Goal: Information Seeking & Learning: Find specific page/section

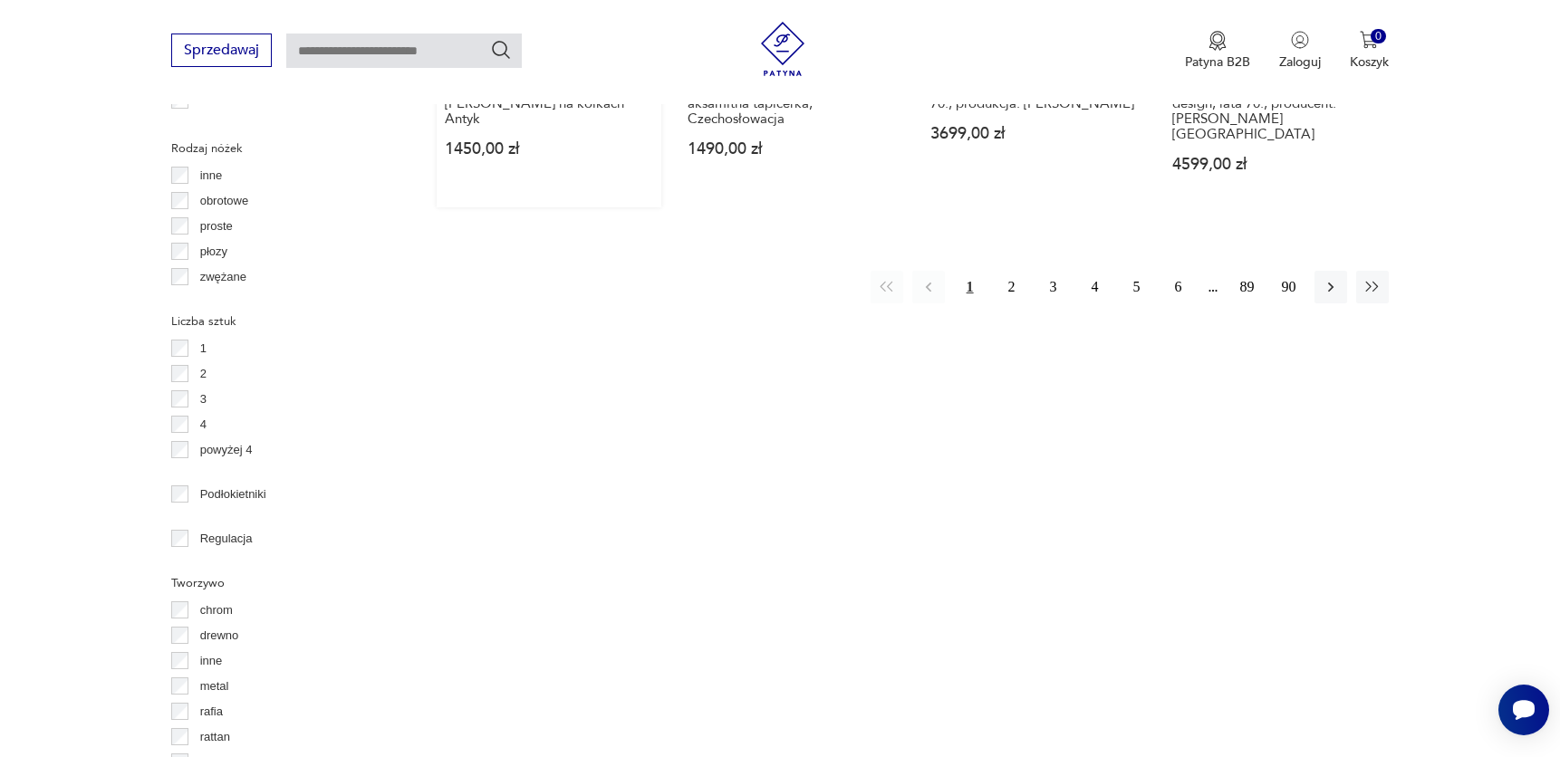
scroll to position [2109, 0]
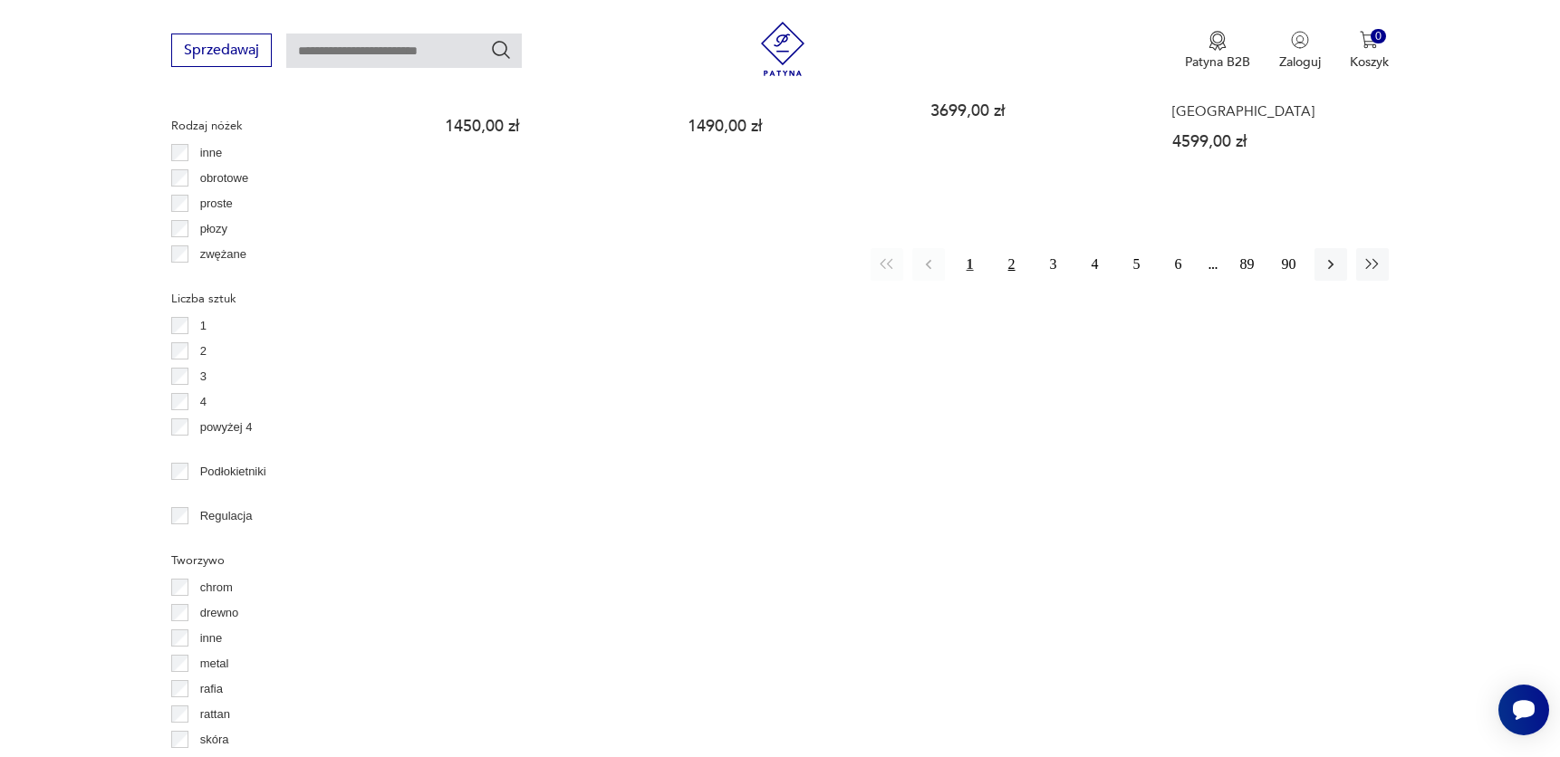
click at [998, 248] on button "2" at bounding box center [1011, 264] width 33 height 33
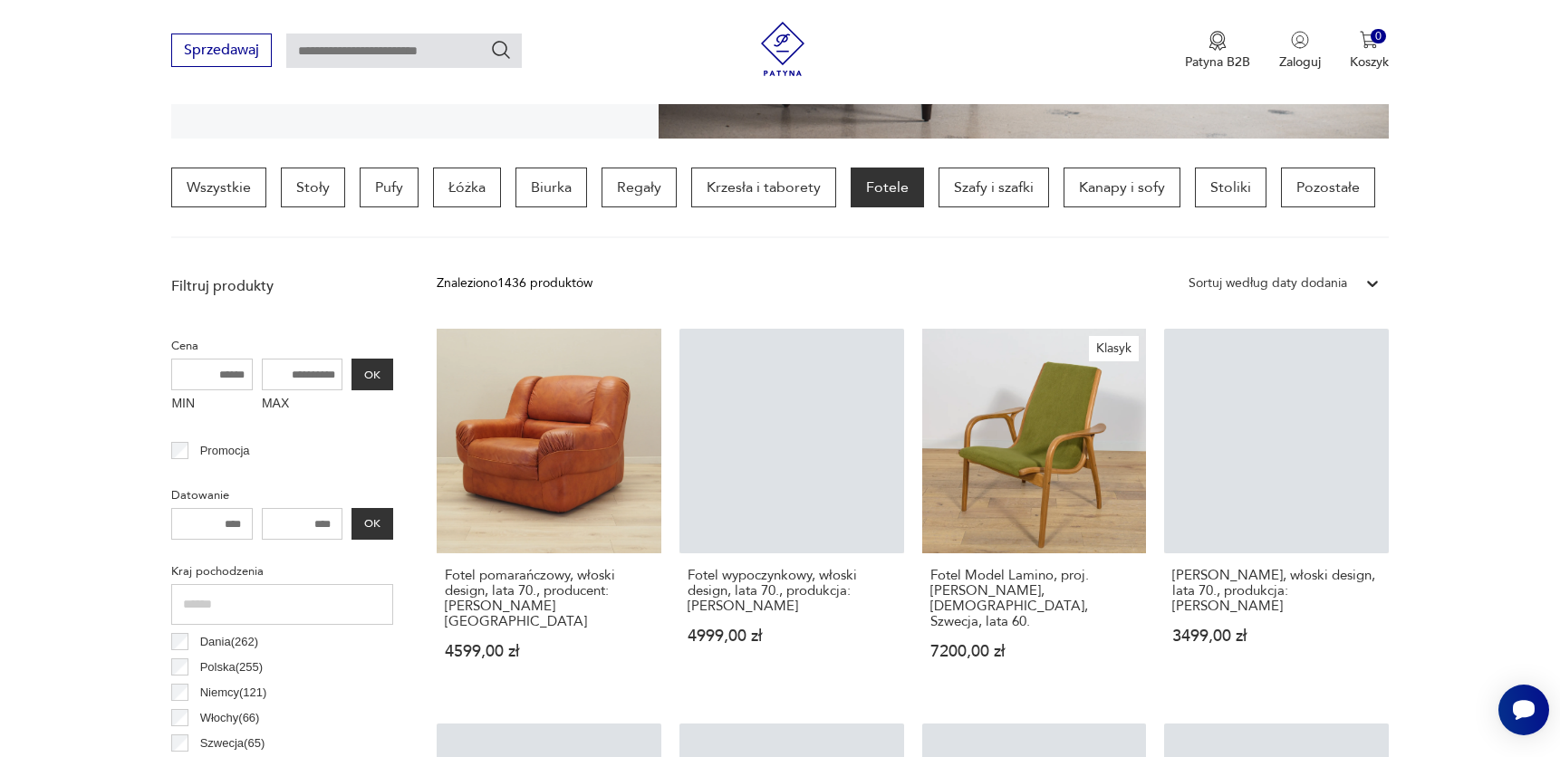
scroll to position [427, 0]
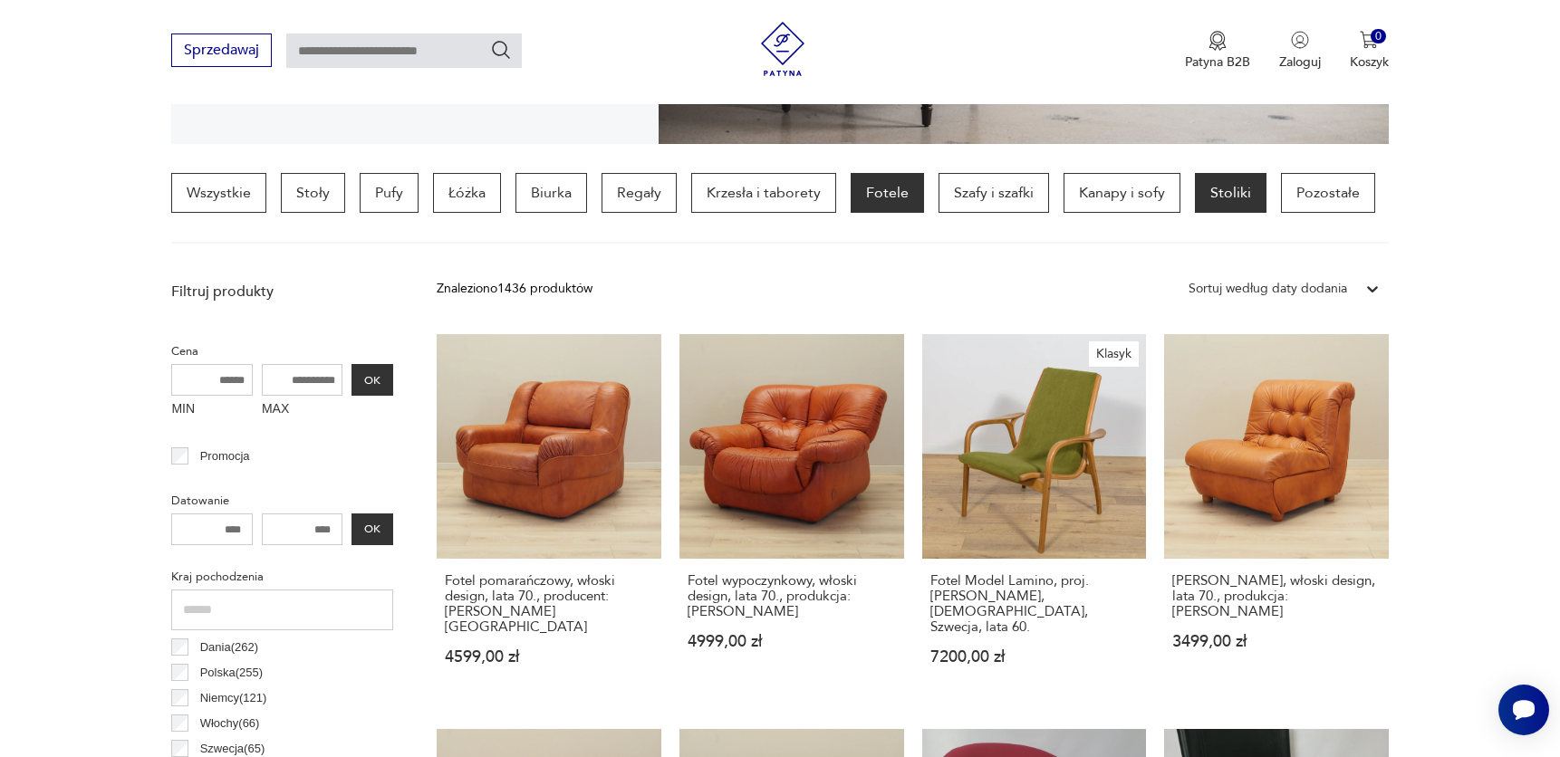
click at [1243, 205] on p "Stoliki" at bounding box center [1231, 193] width 72 height 40
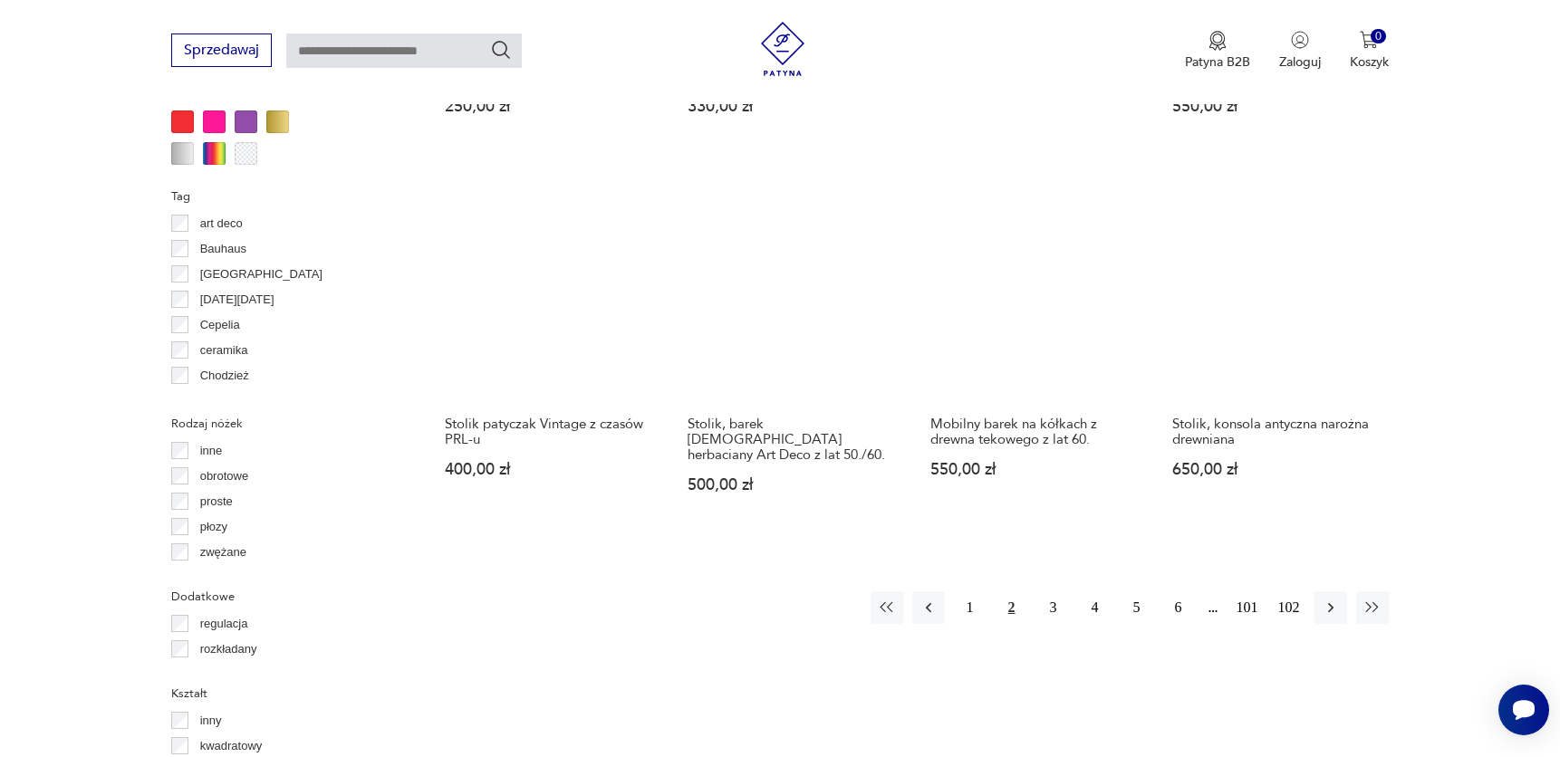
scroll to position [1695, 0]
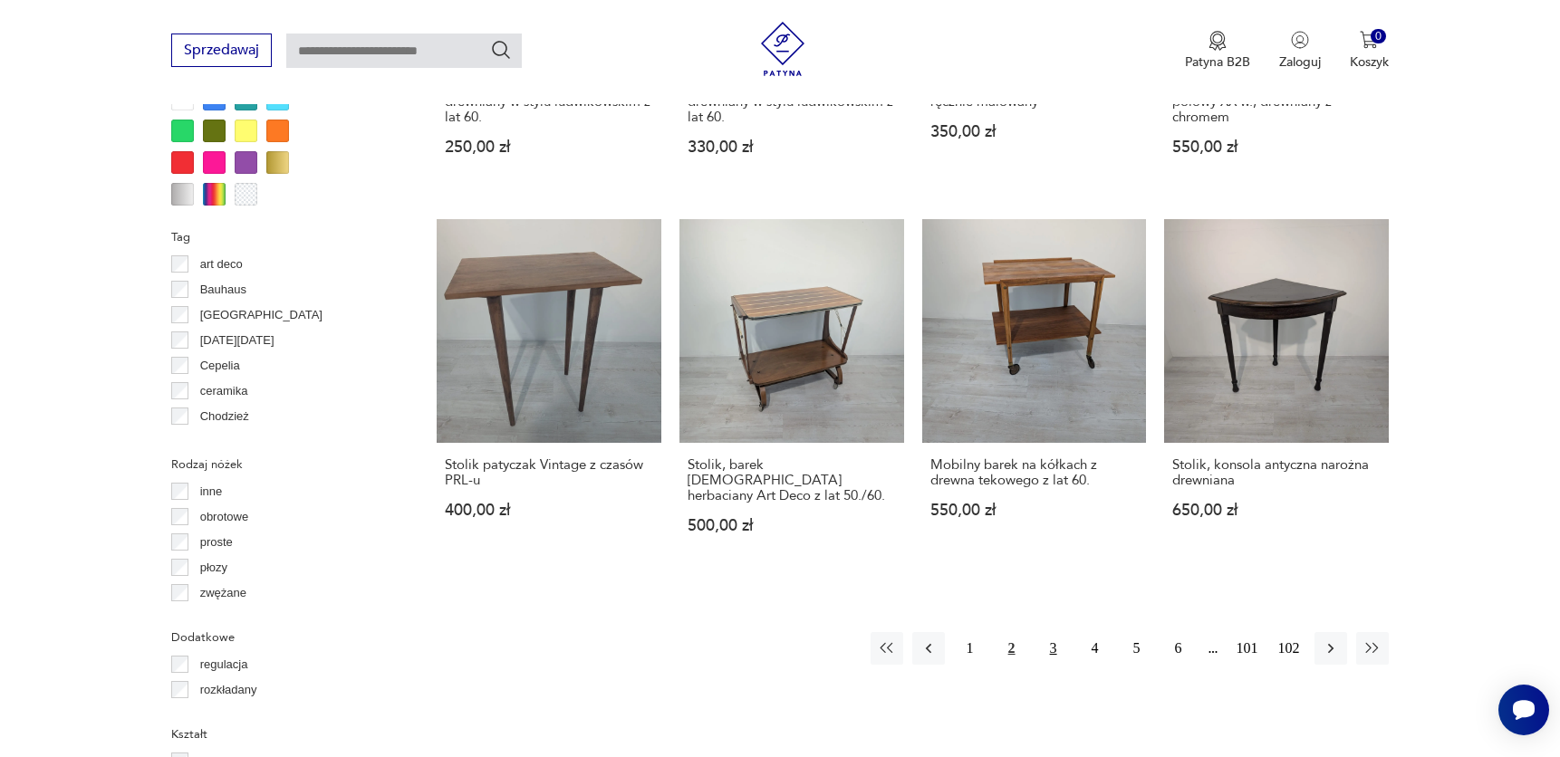
click at [1057, 632] on button "3" at bounding box center [1053, 648] width 33 height 33
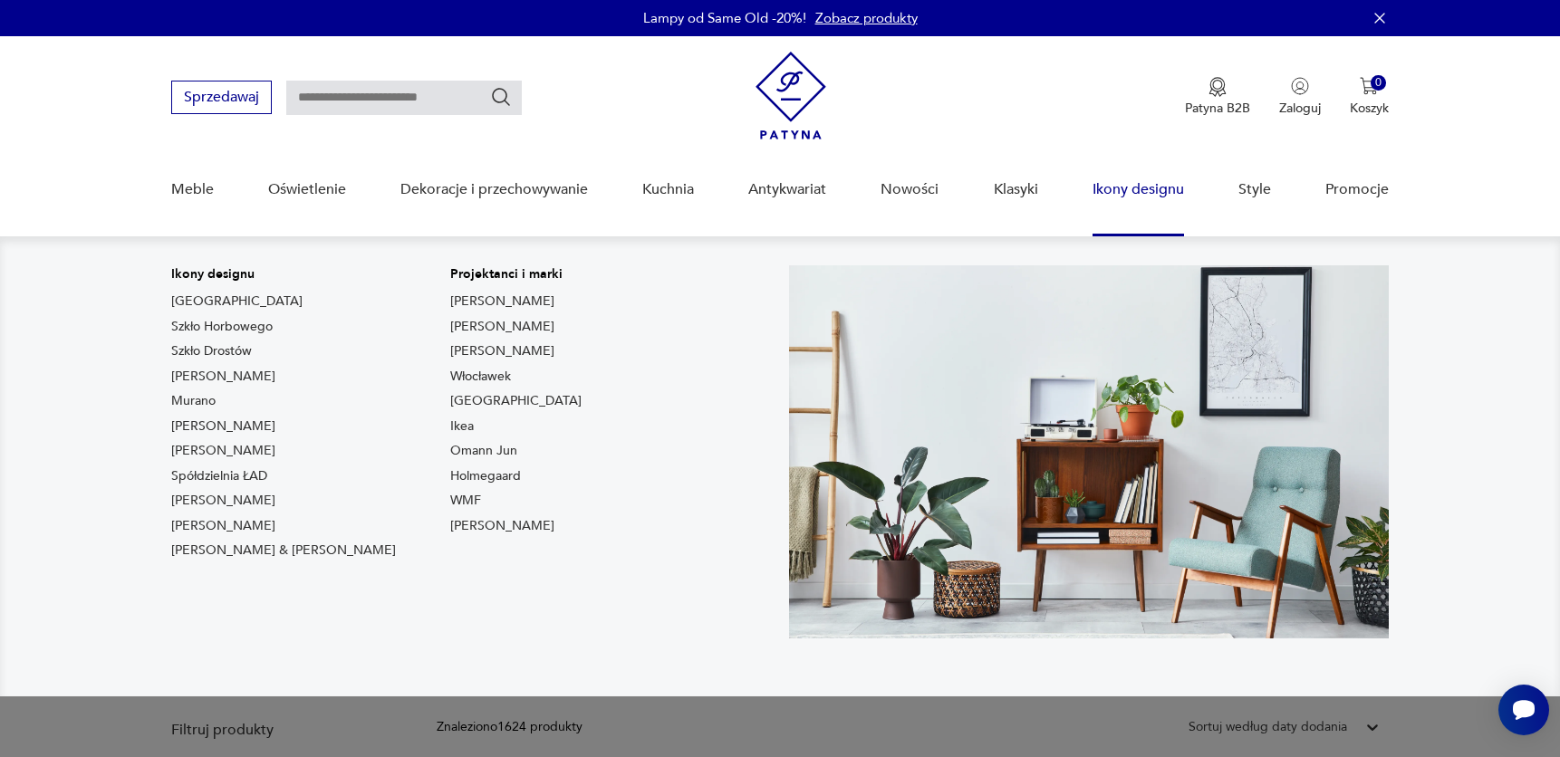
drag, startPoint x: 234, startPoint y: 521, endPoint x: 267, endPoint y: 501, distance: 39.0
click at [235, 522] on link "[PERSON_NAME]" at bounding box center [223, 526] width 104 height 18
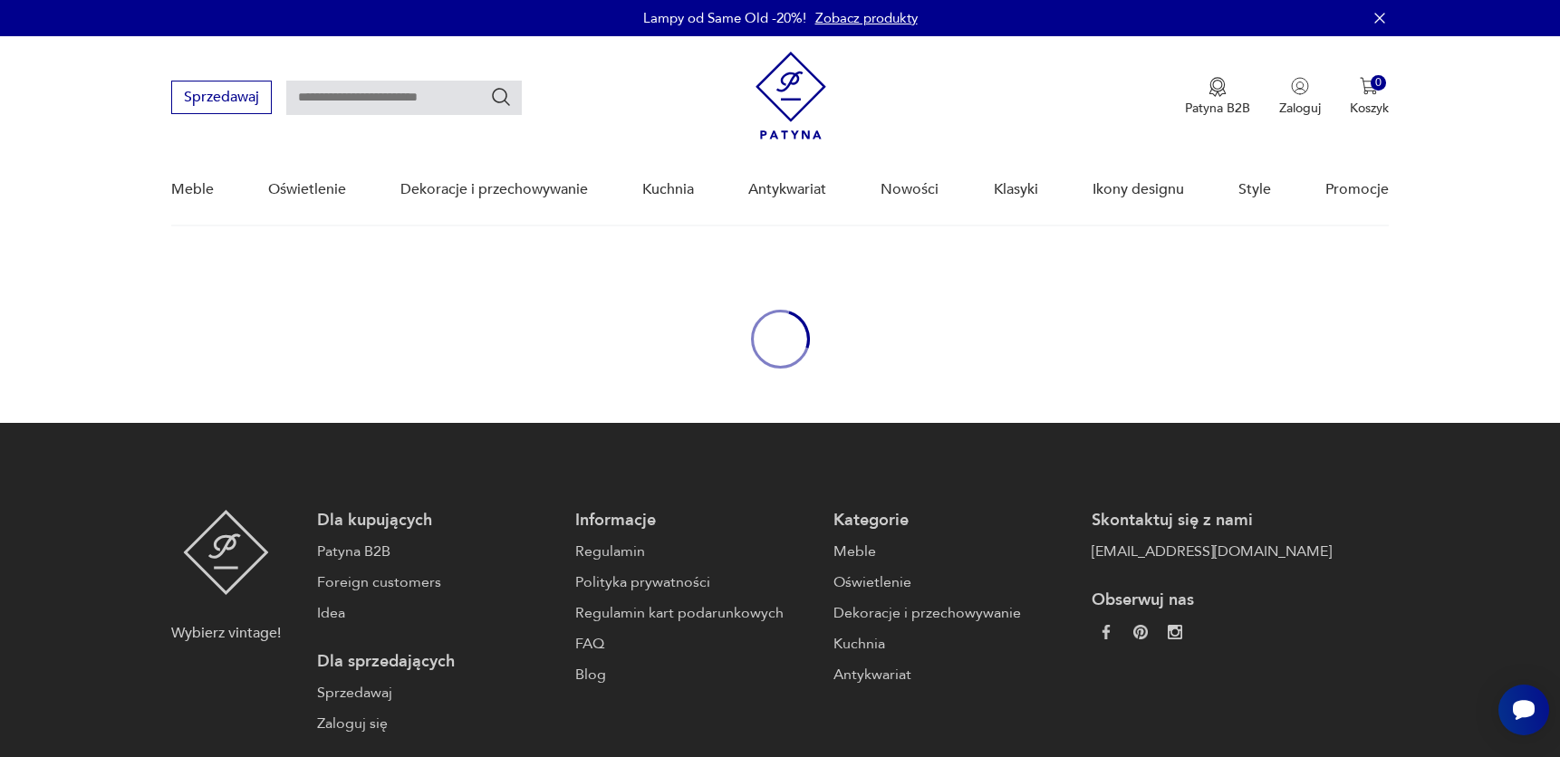
type input "*******"
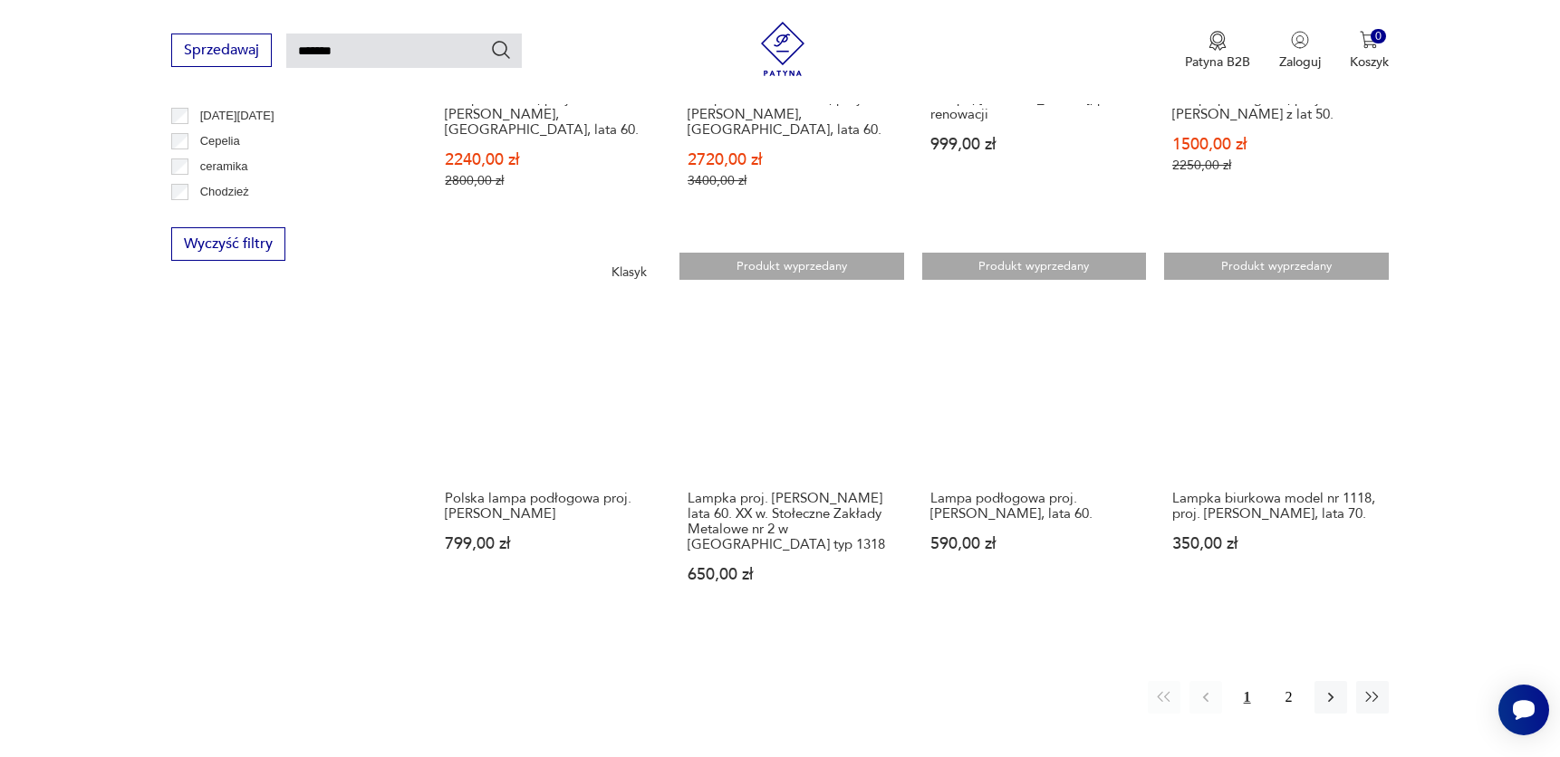
scroll to position [1358, 0]
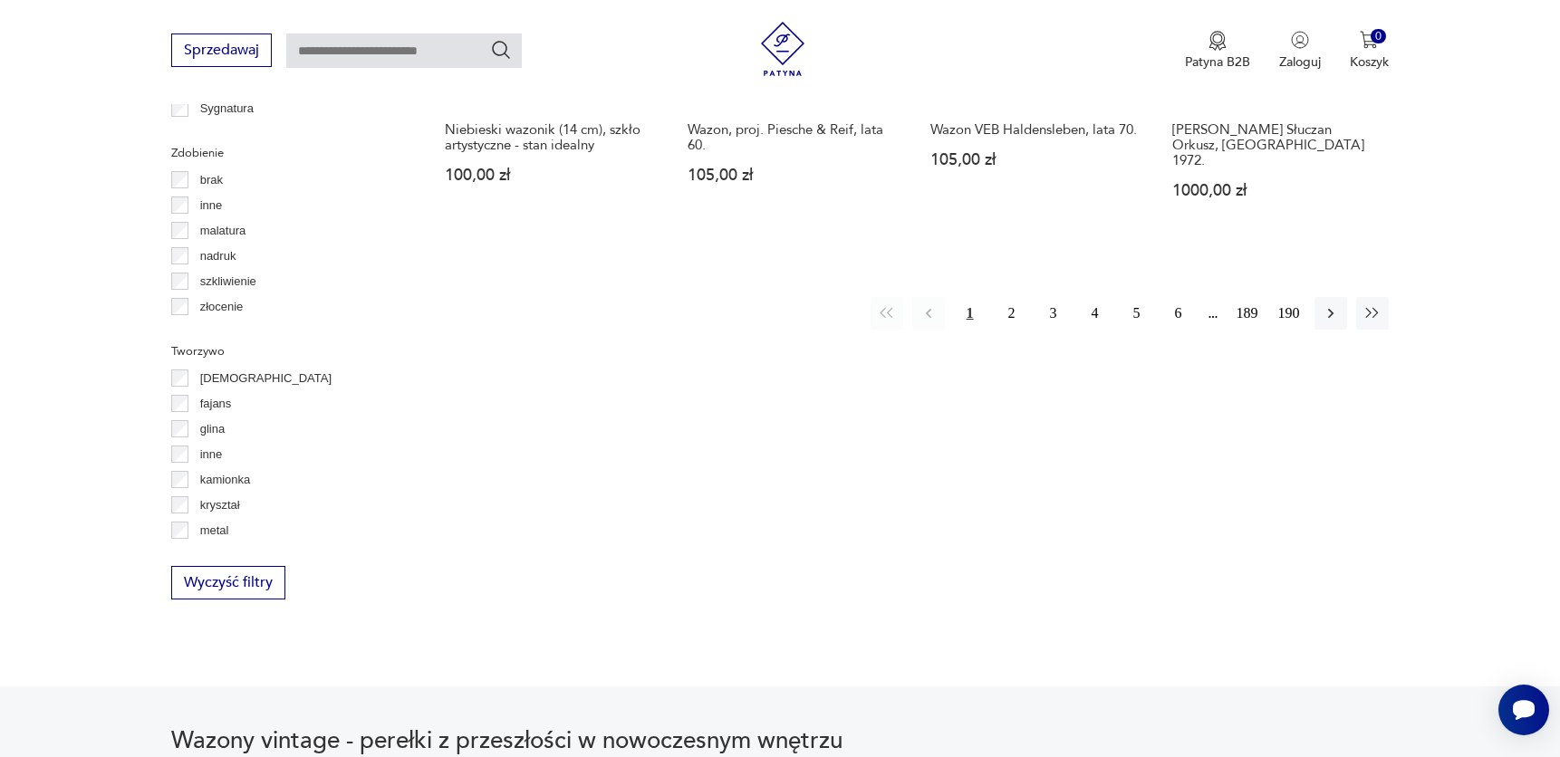
scroll to position [1928, 0]
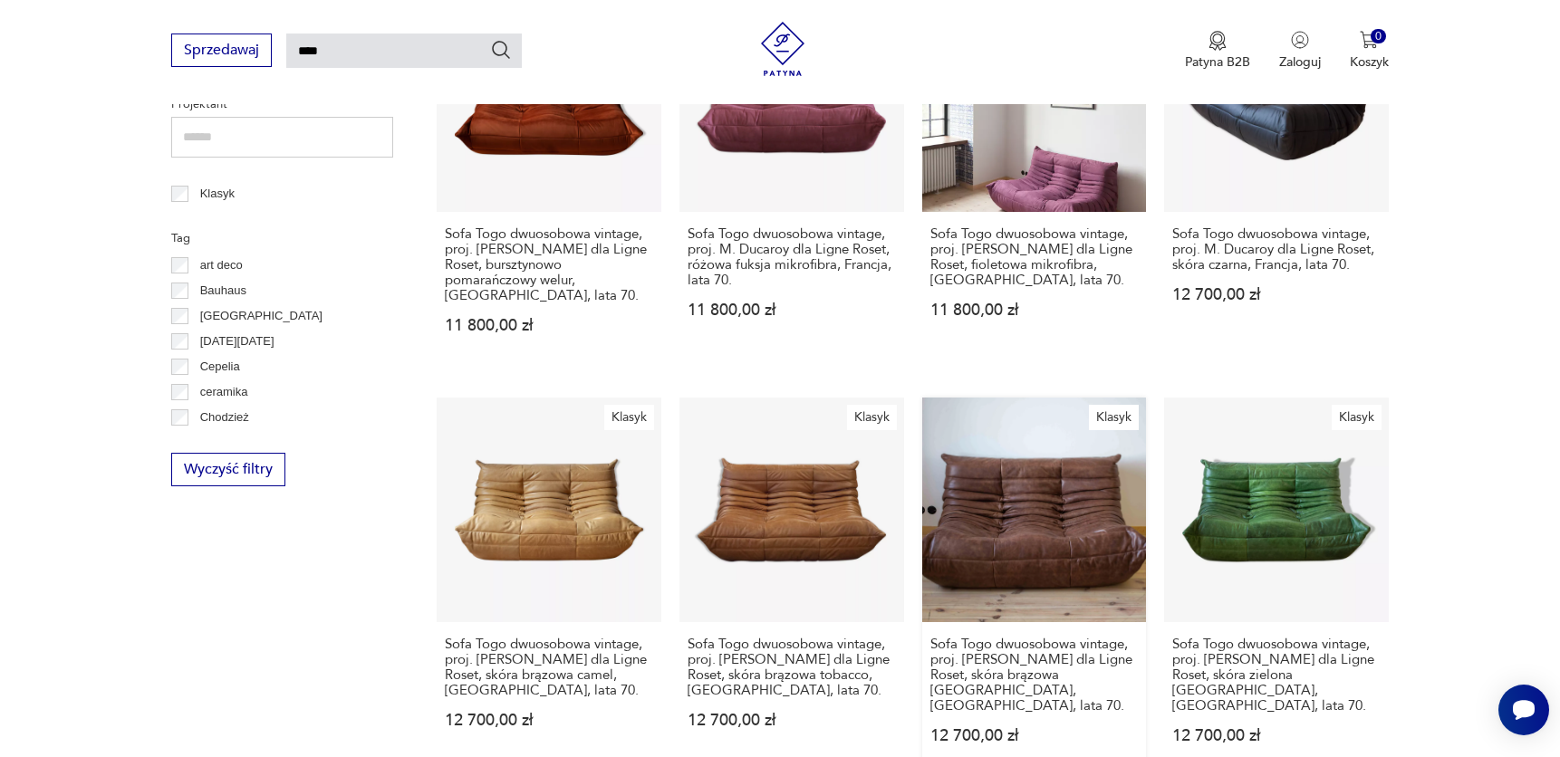
scroll to position [171, 0]
